Goal: Task Accomplishment & Management: Use online tool/utility

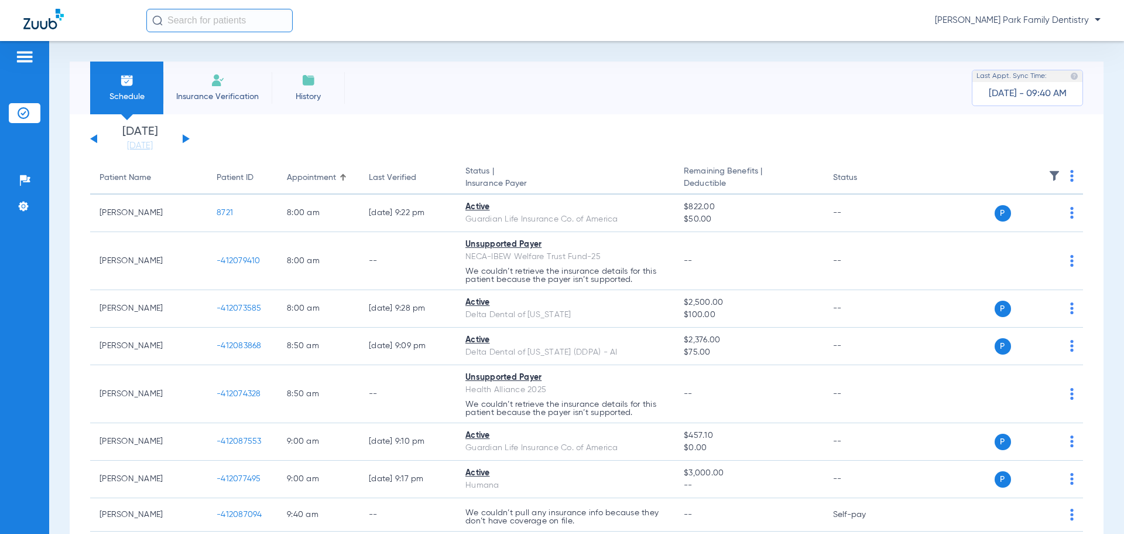
click at [186, 135] on div "[DATE] [DATE] [DATE] [DATE] [DATE] [DATE] [DATE] [DATE] [DATE] [DATE] [DATE] [D…" at bounding box center [140, 139] width 100 height 26
click at [186, 136] on div "[DATE] [DATE] [DATE] [DATE] [DATE] [DATE] [DATE] [DATE] [DATE] [DATE] [DATE] [D…" at bounding box center [140, 139] width 100 height 26
click at [186, 138] on button at bounding box center [186, 138] width 7 height 9
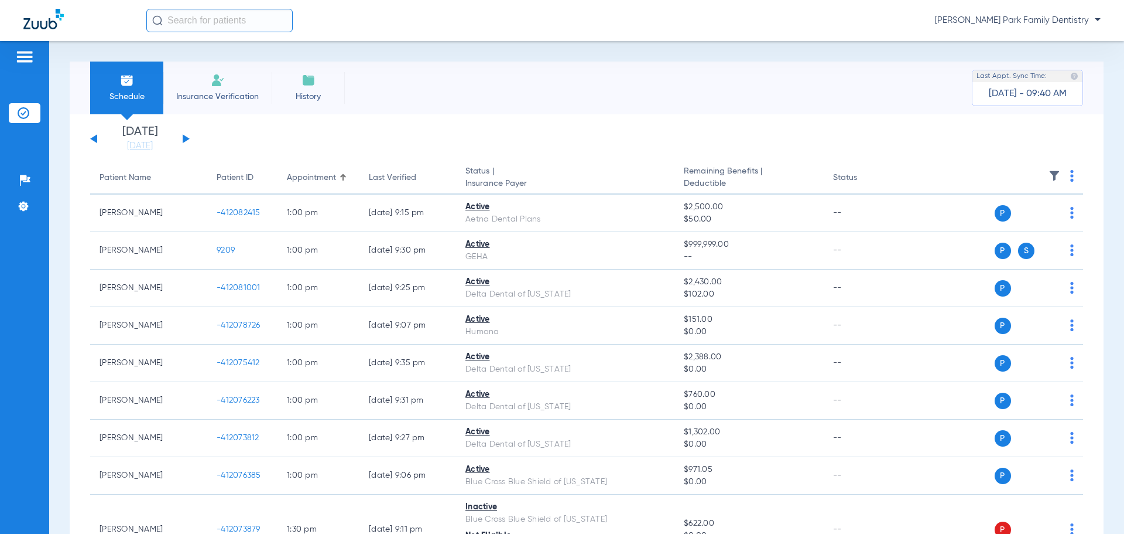
click at [617, 143] on app-single-date-navigator "[DATE] [DATE] [DATE] [DATE] [DATE] [DATE] [DATE] [DATE] [DATE] [DATE] [DATE] [D…" at bounding box center [586, 139] width 993 height 26
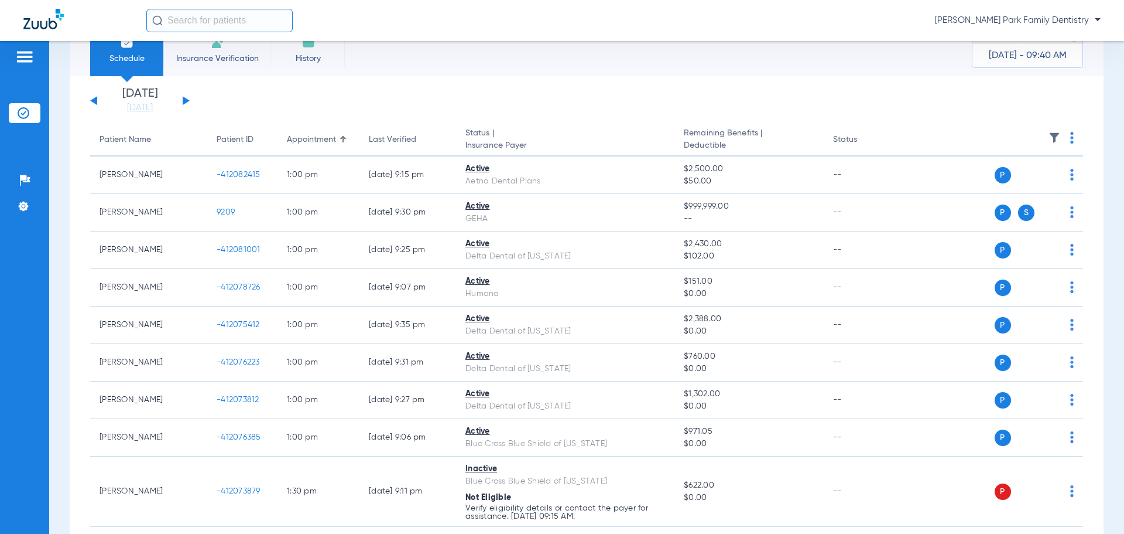
scroll to position [59, 0]
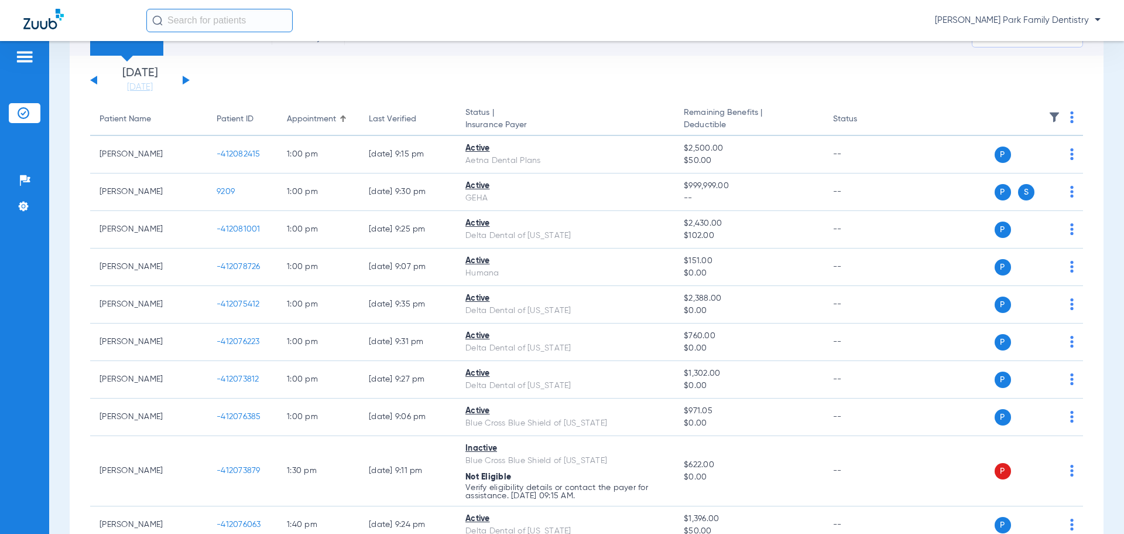
click at [1049, 116] on img at bounding box center [1055, 117] width 12 height 12
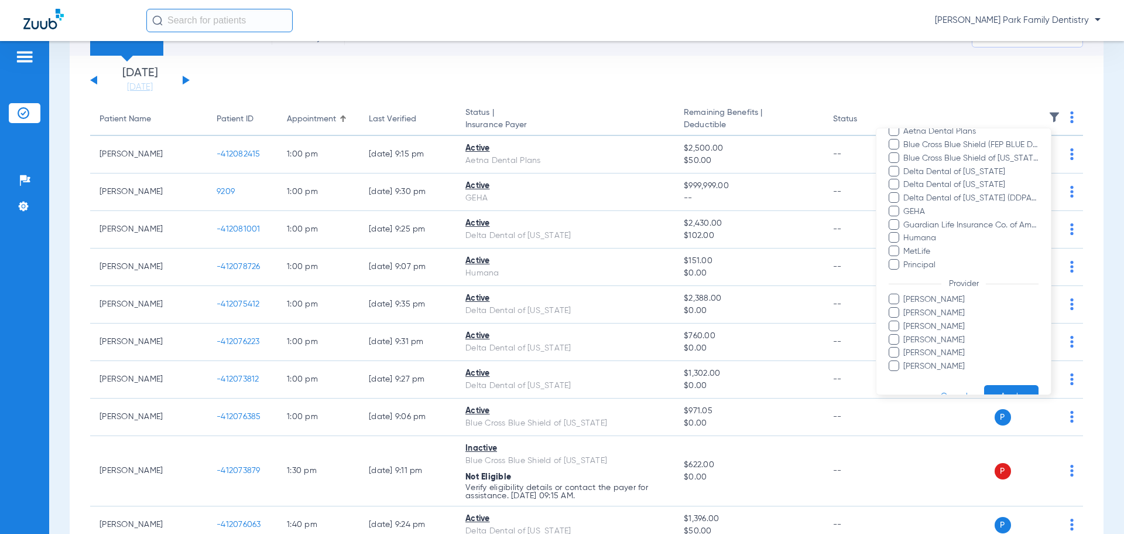
scroll to position [176, 0]
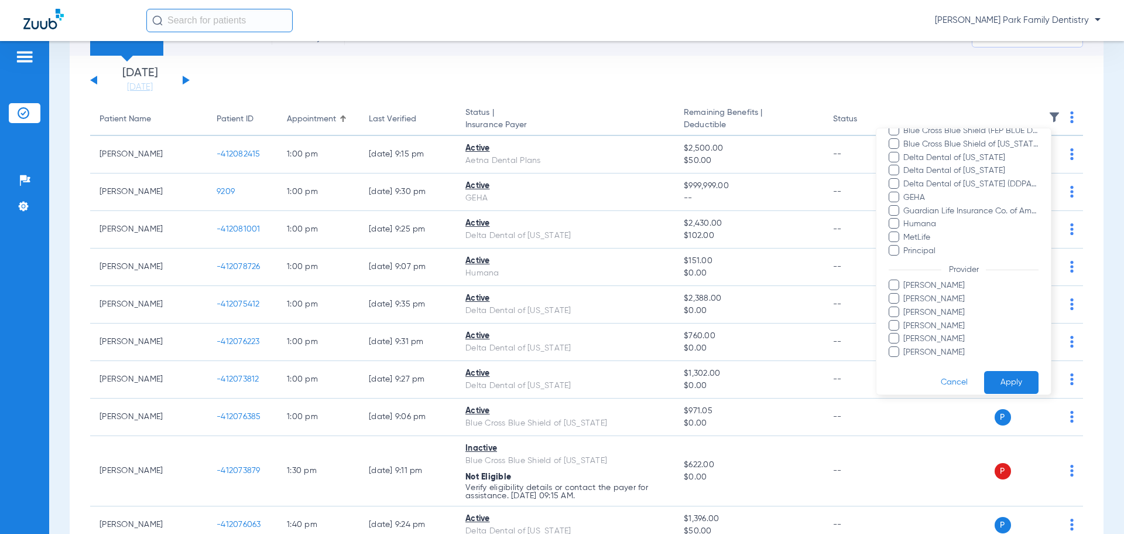
click at [935, 350] on span "[PERSON_NAME]" at bounding box center [971, 352] width 136 height 12
click at [905, 360] on input "[PERSON_NAME]" at bounding box center [905, 360] width 0 height 0
click at [1001, 377] on button "Apply" at bounding box center [1011, 382] width 54 height 23
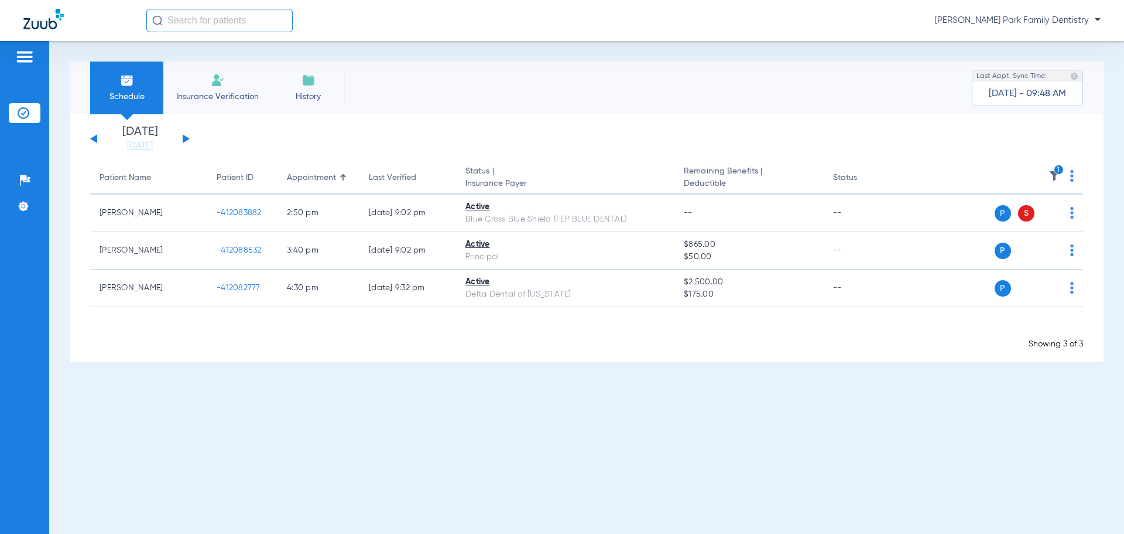
click at [330, 321] on app-appointment-list "Patient Name Patient ID Appointment Last Verified Status | Insurance Payer Rema…" at bounding box center [586, 256] width 993 height 188
click at [1055, 170] on icon "1" at bounding box center [1059, 170] width 11 height 11
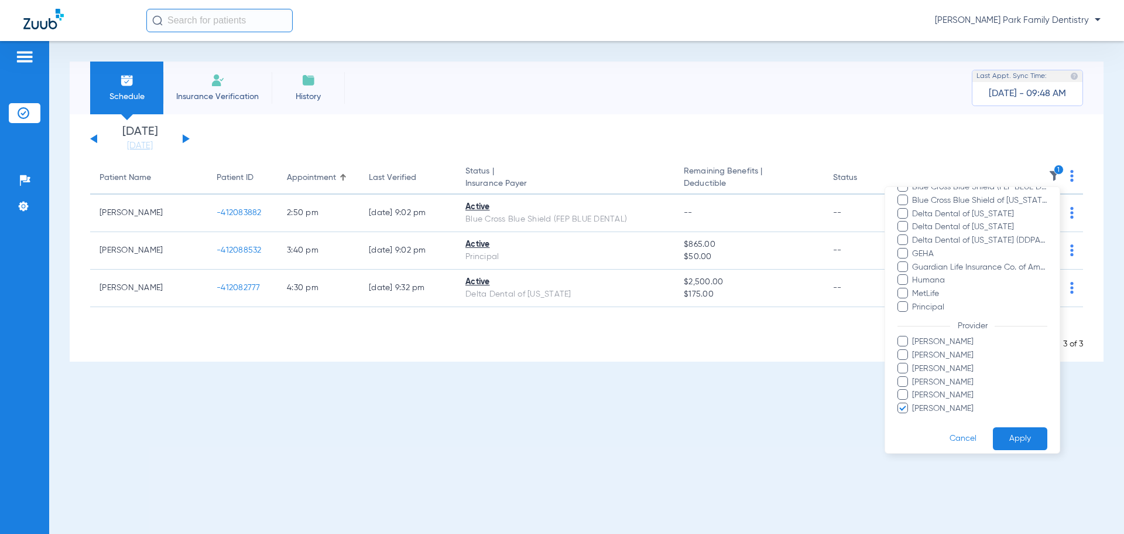
scroll to position [187, 0]
click at [931, 399] on span "[PERSON_NAME]" at bounding box center [980, 399] width 136 height 12
click at [914, 407] on input "[PERSON_NAME]" at bounding box center [914, 407] width 0 height 0
click at [926, 343] on span "[PERSON_NAME]" at bounding box center [980, 346] width 136 height 12
click at [914, 354] on input "[PERSON_NAME]" at bounding box center [914, 354] width 0 height 0
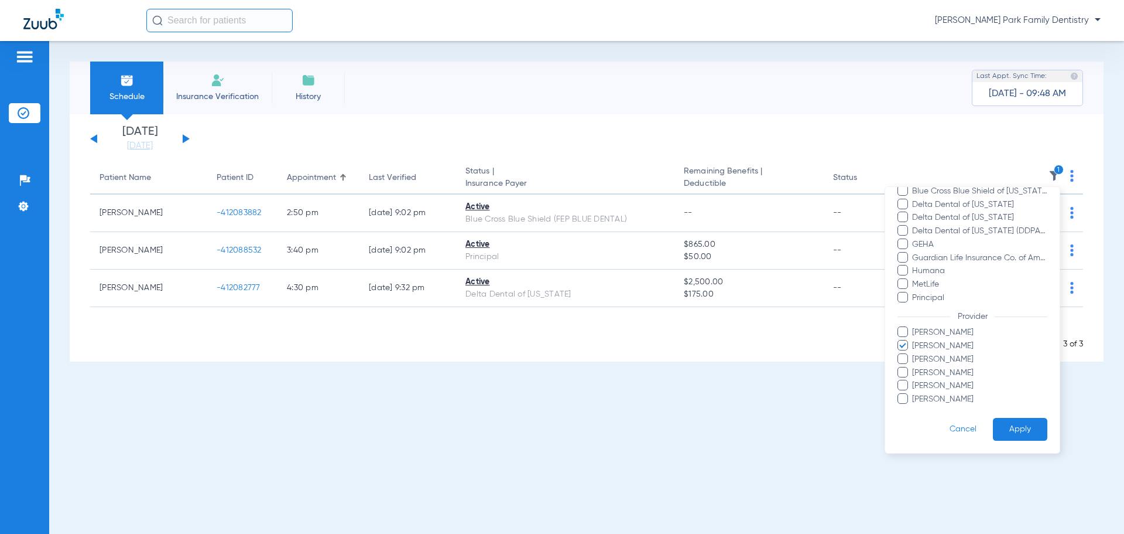
click at [1004, 423] on button "Apply" at bounding box center [1020, 429] width 54 height 23
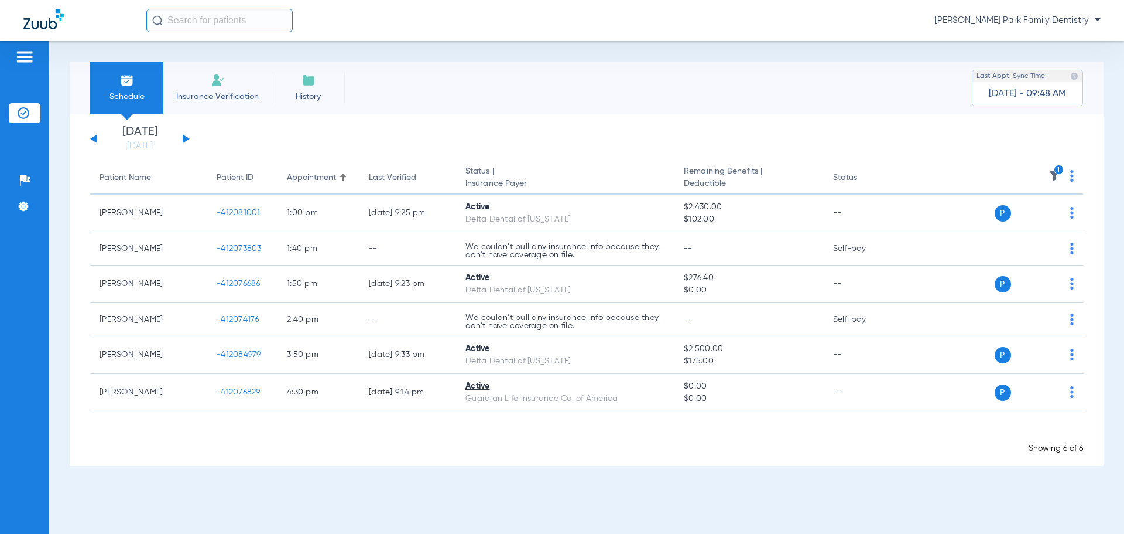
click at [1054, 177] on img at bounding box center [1055, 176] width 12 height 12
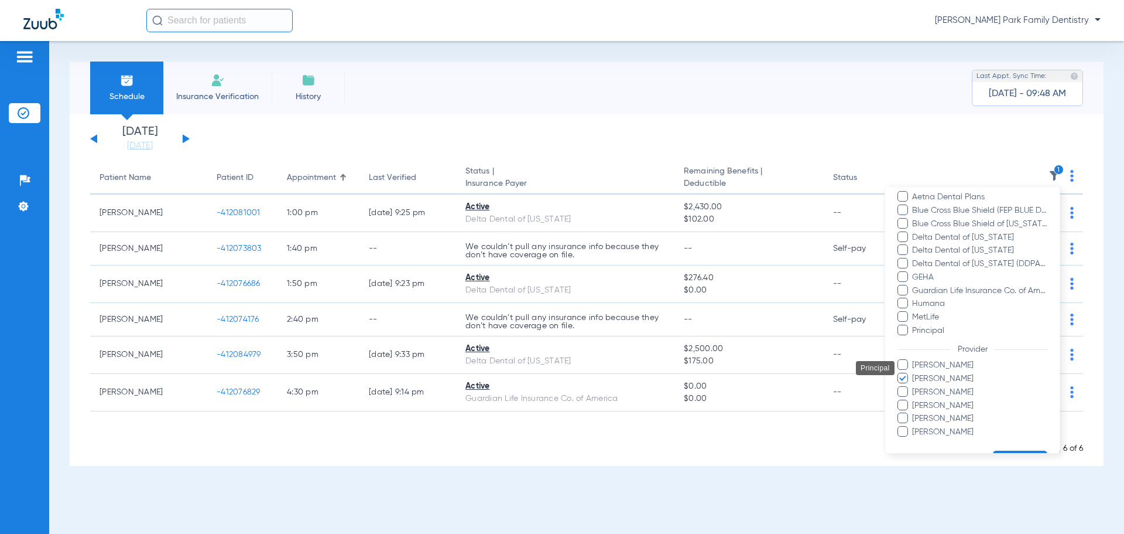
scroll to position [176, 0]
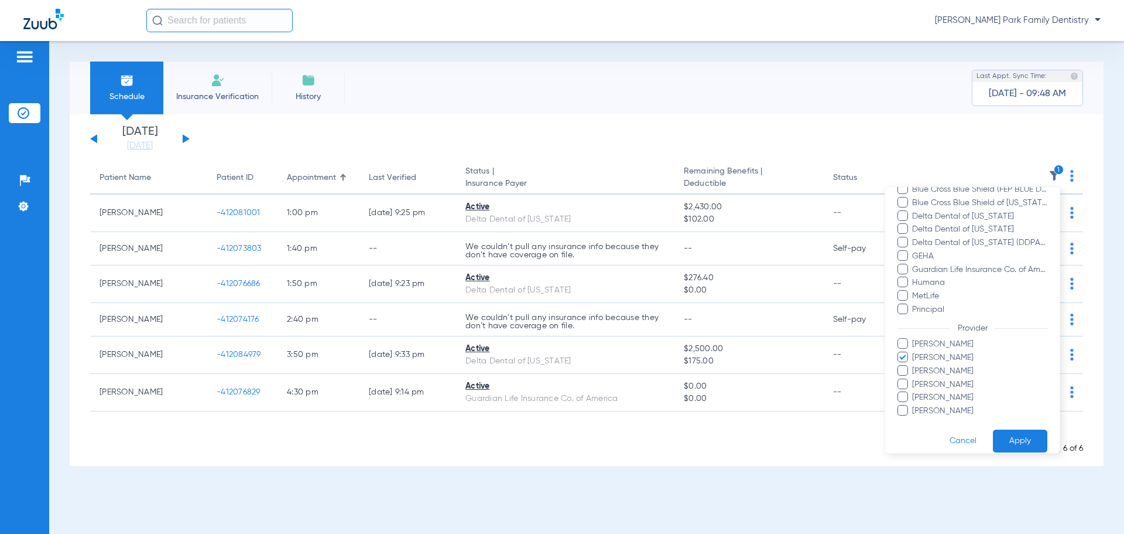
click at [956, 355] on span "[PERSON_NAME]" at bounding box center [980, 357] width 136 height 12
click at [914, 365] on input "[PERSON_NAME]" at bounding box center [914, 365] width 0 height 0
click at [952, 368] on span "[PERSON_NAME]" at bounding box center [980, 371] width 136 height 12
click at [914, 379] on input "[PERSON_NAME]" at bounding box center [914, 379] width 0 height 0
click at [994, 430] on button "Apply" at bounding box center [1020, 440] width 54 height 23
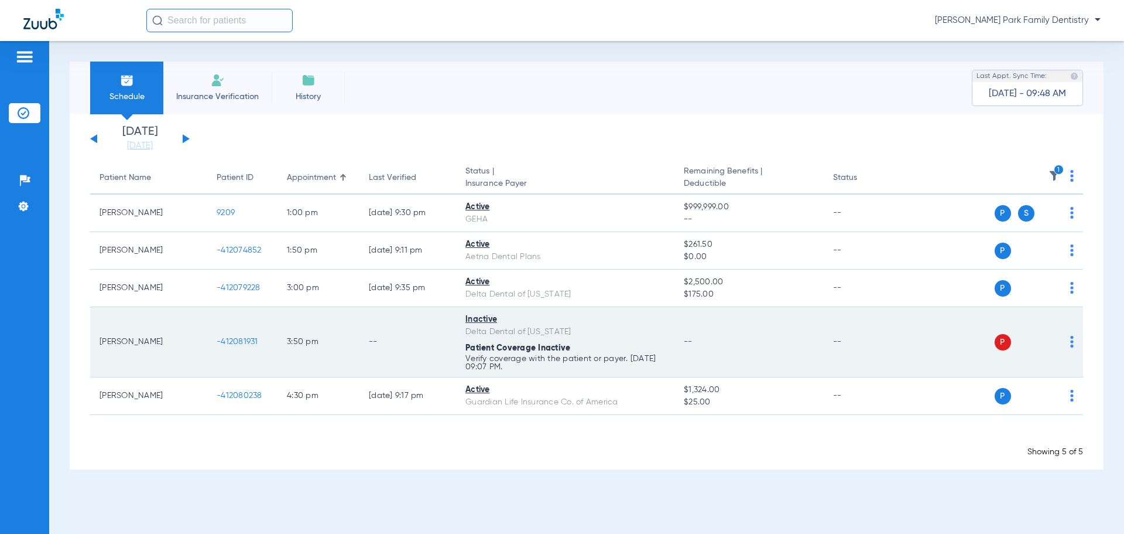
click at [249, 344] on span "-412081931" at bounding box center [238, 341] width 42 height 8
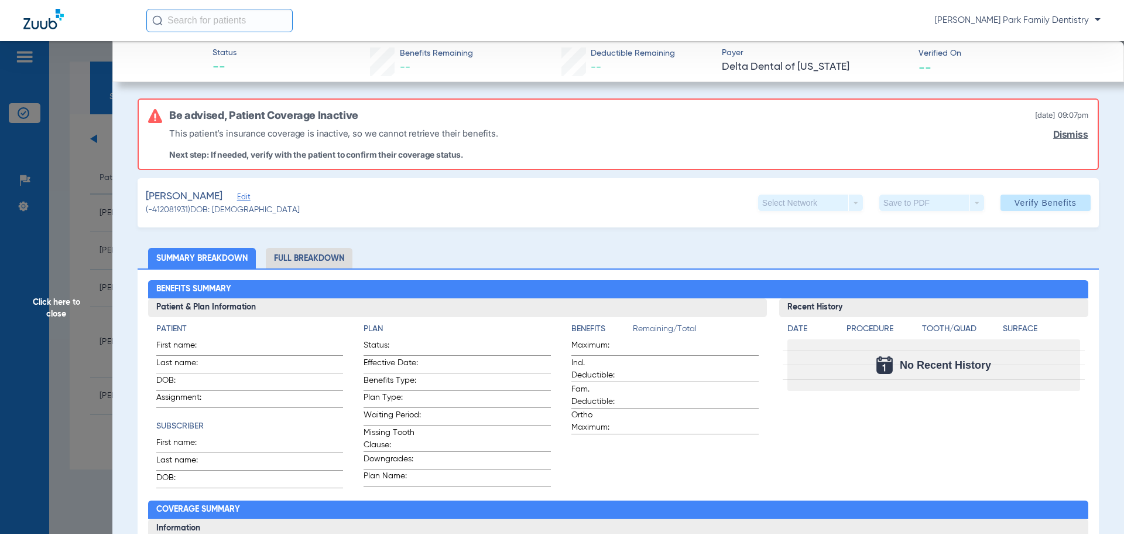
click at [57, 301] on span "Click here to close" at bounding box center [56, 308] width 112 height 534
